Goal: Information Seeking & Learning: Learn about a topic

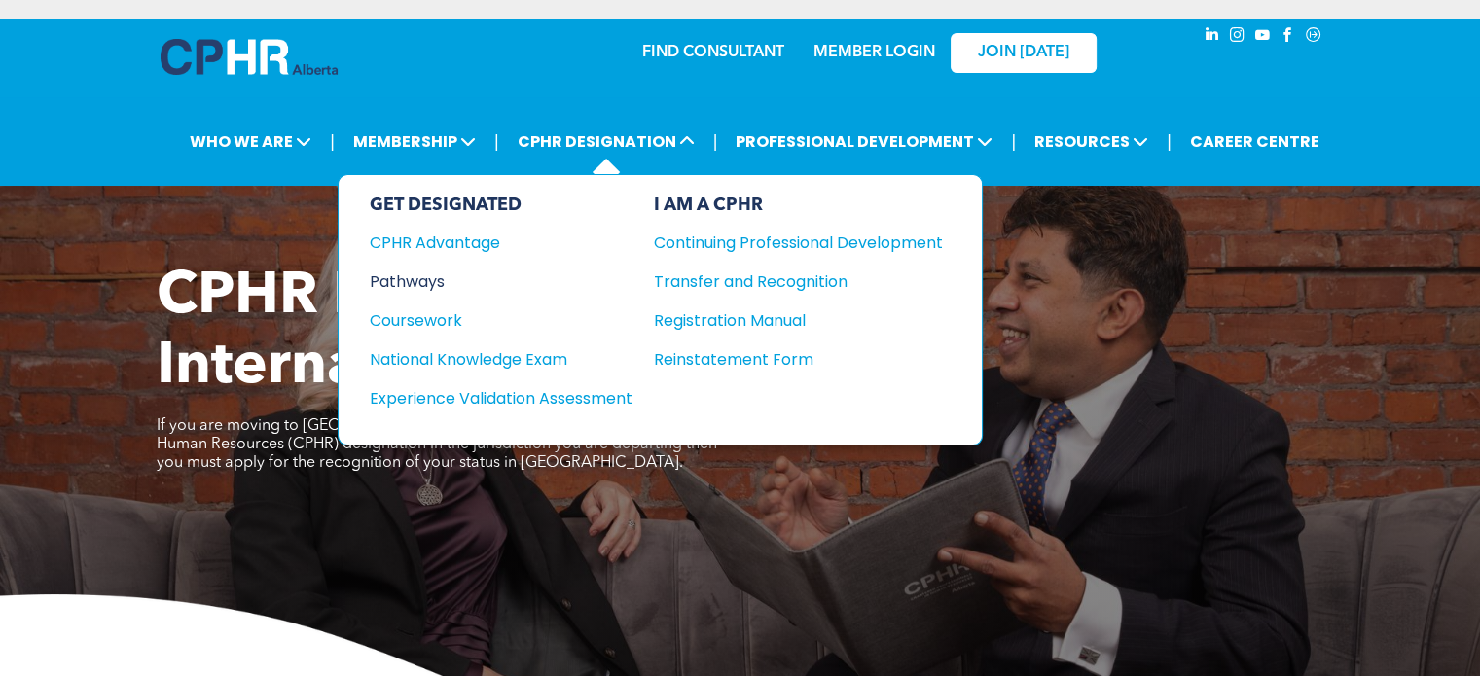
click at [391, 278] on div "Pathways" at bounding box center [488, 282] width 236 height 24
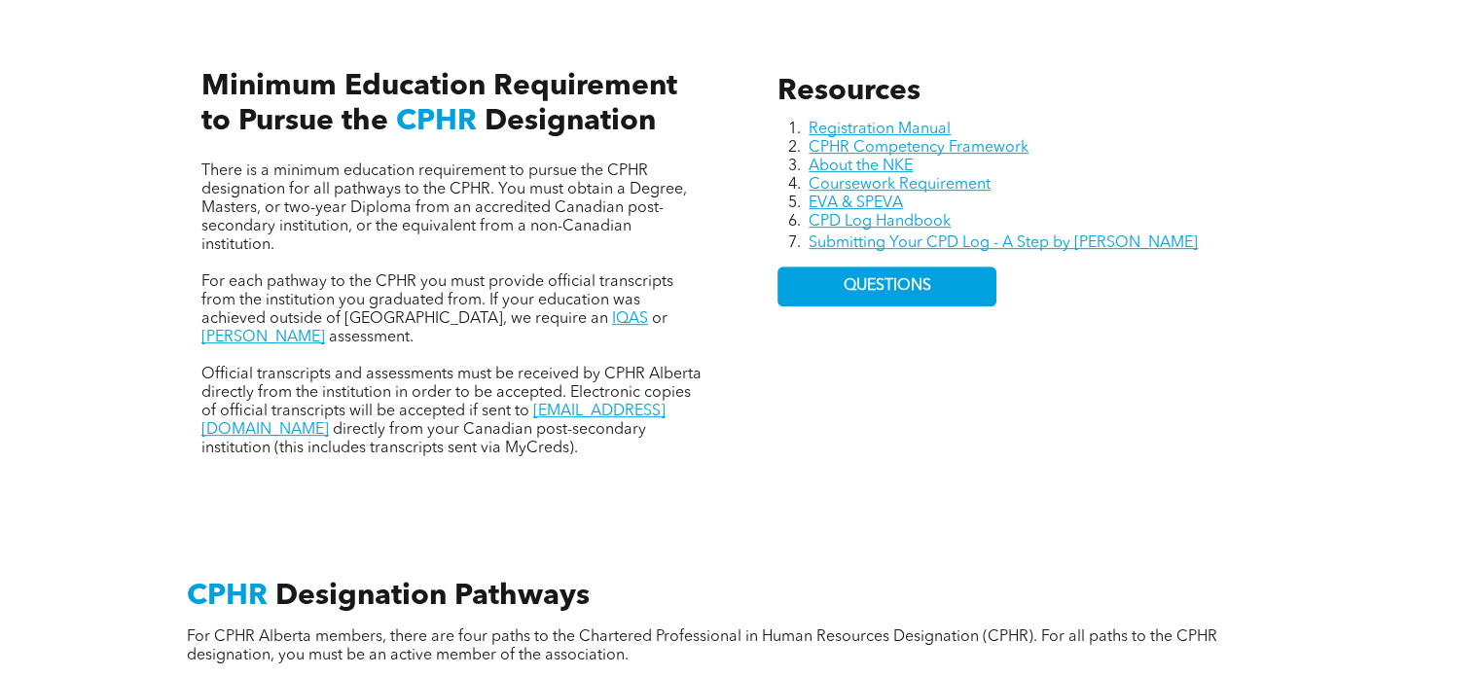
scroll to position [876, 0]
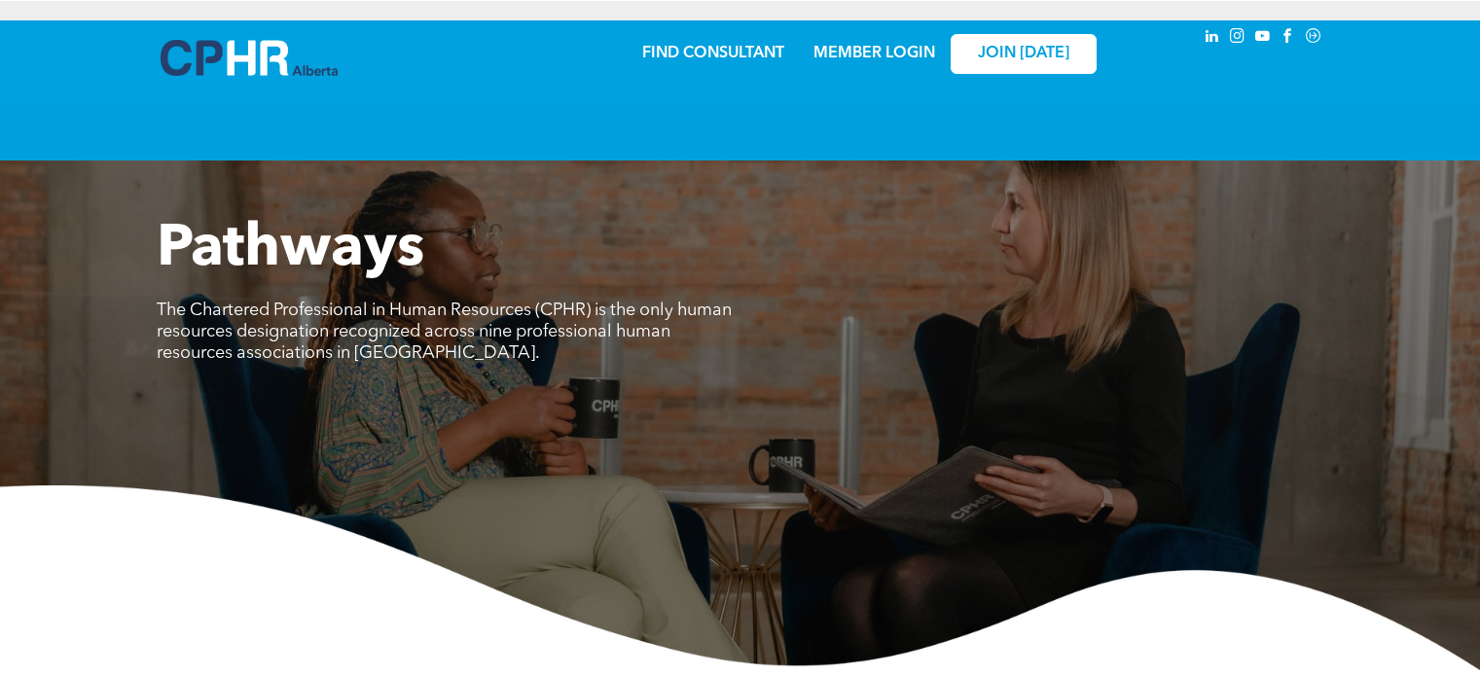
scroll to position [876, 0]
